Goal: Check status

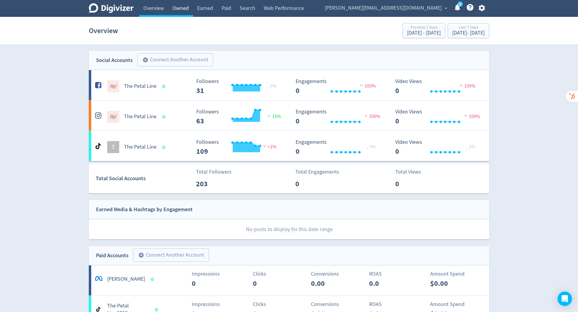
drag, startPoint x: 0, startPoint y: 0, endPoint x: 178, endPoint y: 7, distance: 178.0
click at [178, 7] on link "Owned" at bounding box center [180, 8] width 25 height 17
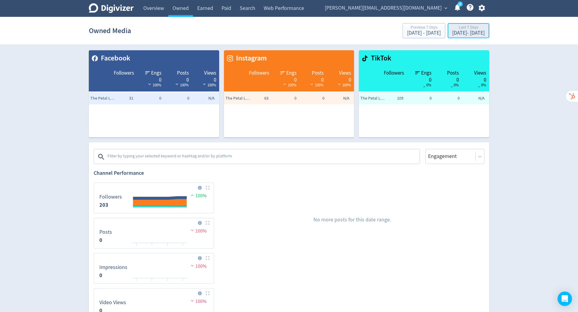
drag, startPoint x: 178, startPoint y: 7, endPoint x: 443, endPoint y: 29, distance: 266.3
click at [452, 29] on div "Last 7 Days" at bounding box center [468, 27] width 32 height 5
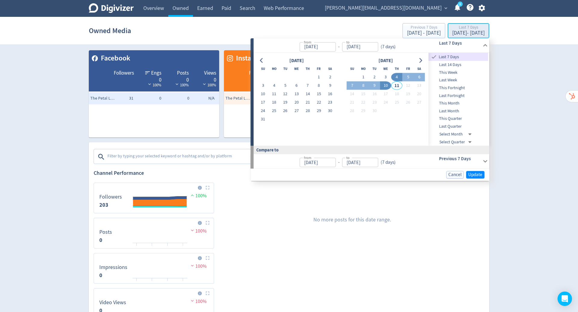
type input "[DATE]"
click at [319, 74] on button "1" at bounding box center [318, 77] width 11 height 8
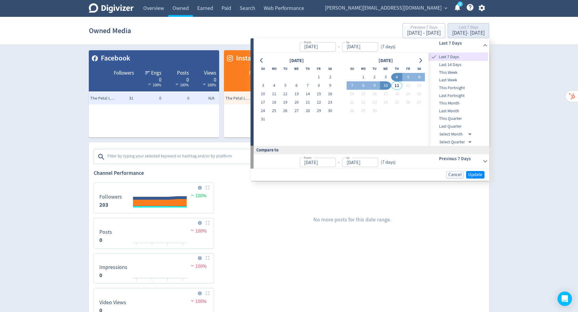
type input "[DATE]"
drag, startPoint x: 443, startPoint y: 29, endPoint x: 385, endPoint y: 85, distance: 80.0
click at [385, 85] on button "10" at bounding box center [385, 86] width 11 height 8
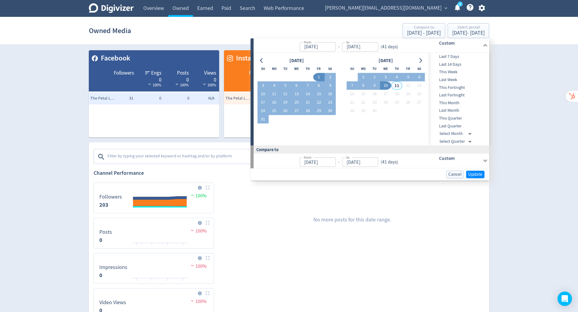
type input "[DATE]"
click at [476, 172] on span "Update" at bounding box center [475, 174] width 14 height 5
